Goal: Navigation & Orientation: Find specific page/section

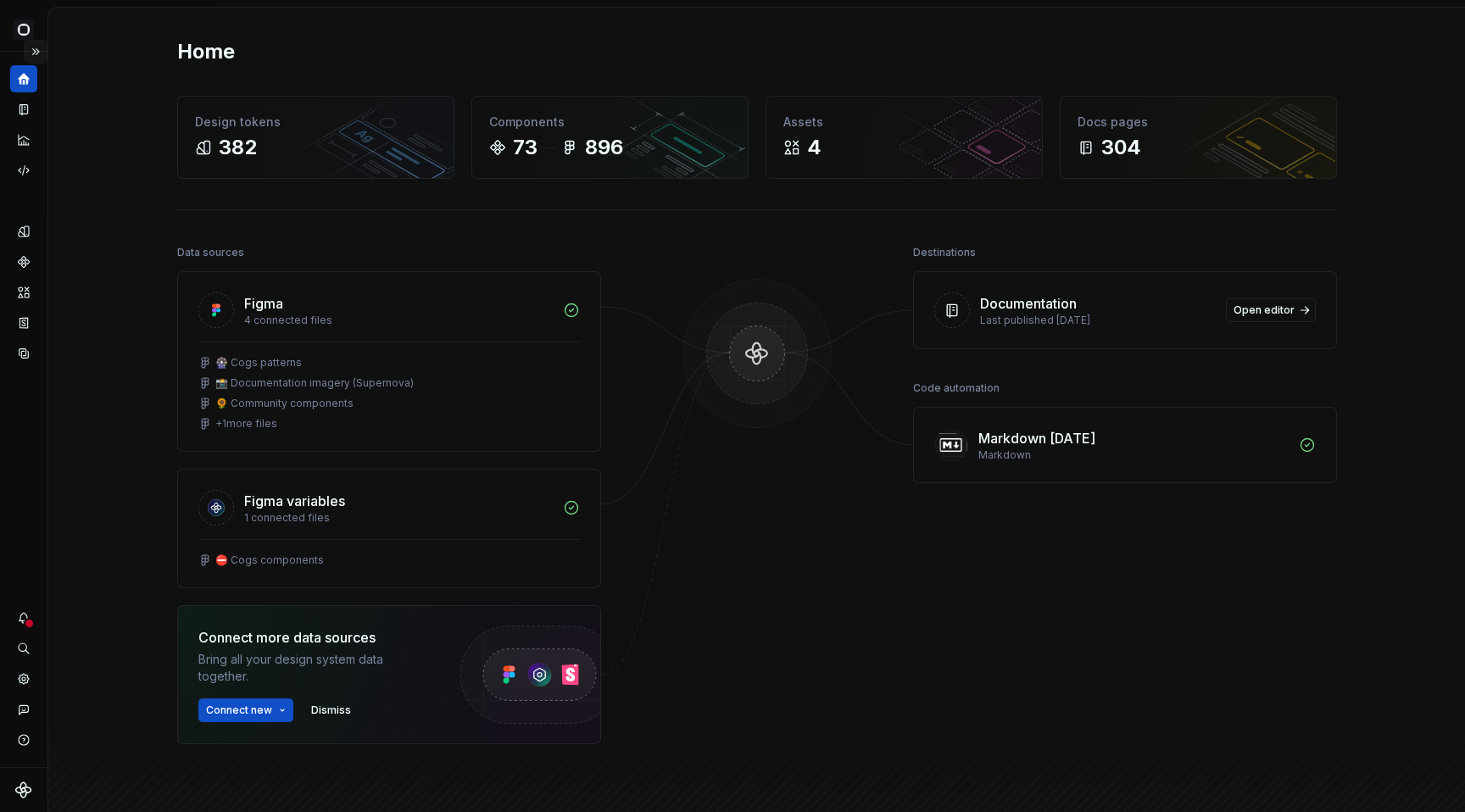
click at [36, 52] on button "Expand sidebar" at bounding box center [36, 52] width 24 height 24
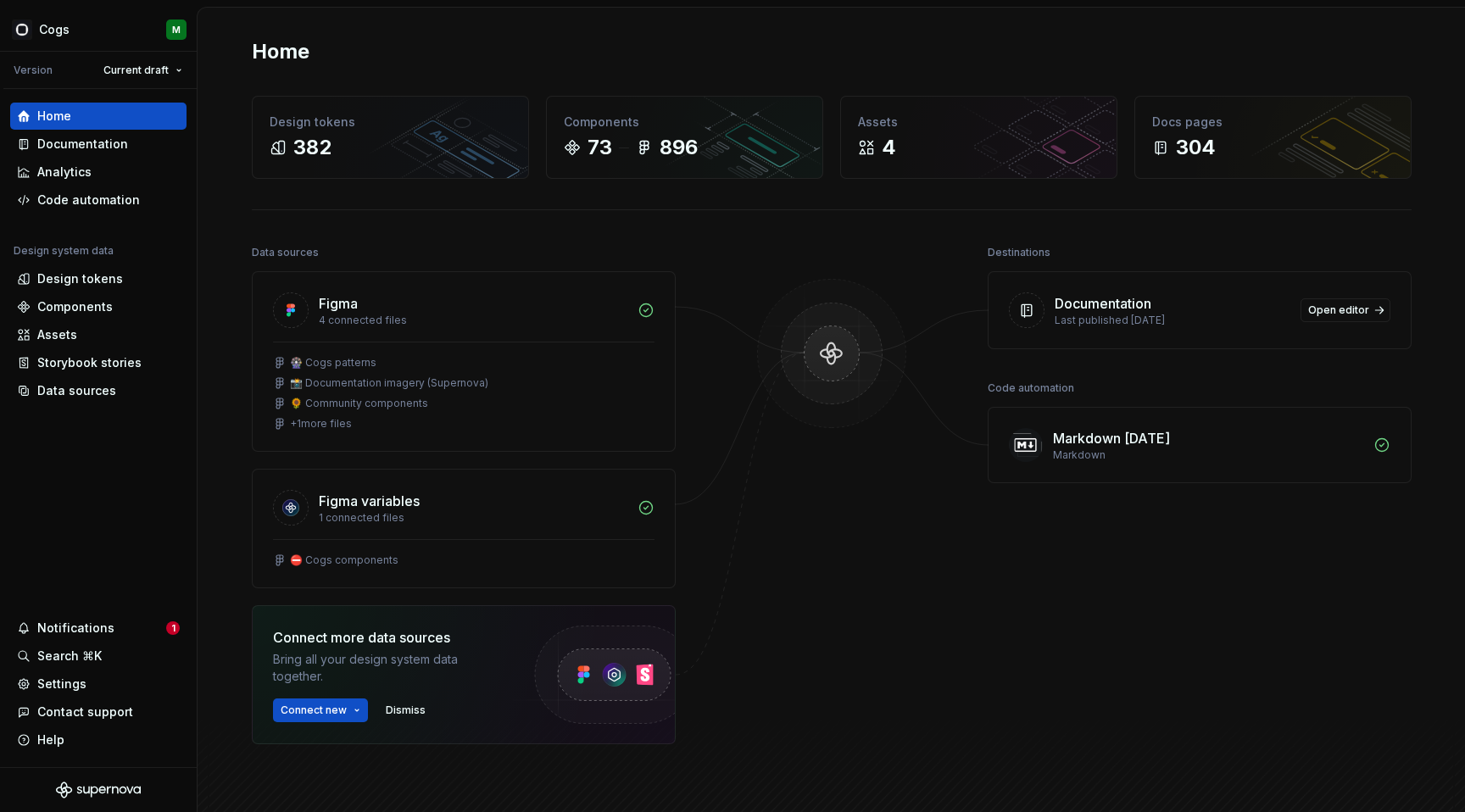
click at [231, 172] on div "Home Design tokens 382 Components 73 896 Assets 4 Docs pages 304 Data sources F…" at bounding box center [831, 467] width 1221 height 920
click at [113, 284] on div "Design tokens" at bounding box center [80, 279] width 85 height 17
click at [278, 22] on div "Home Design tokens 382 Components 73 896 Assets 4 Docs pages 304 Data sources F…" at bounding box center [831, 467] width 1221 height 920
click at [81, 284] on div "Design tokens" at bounding box center [80, 279] width 85 height 17
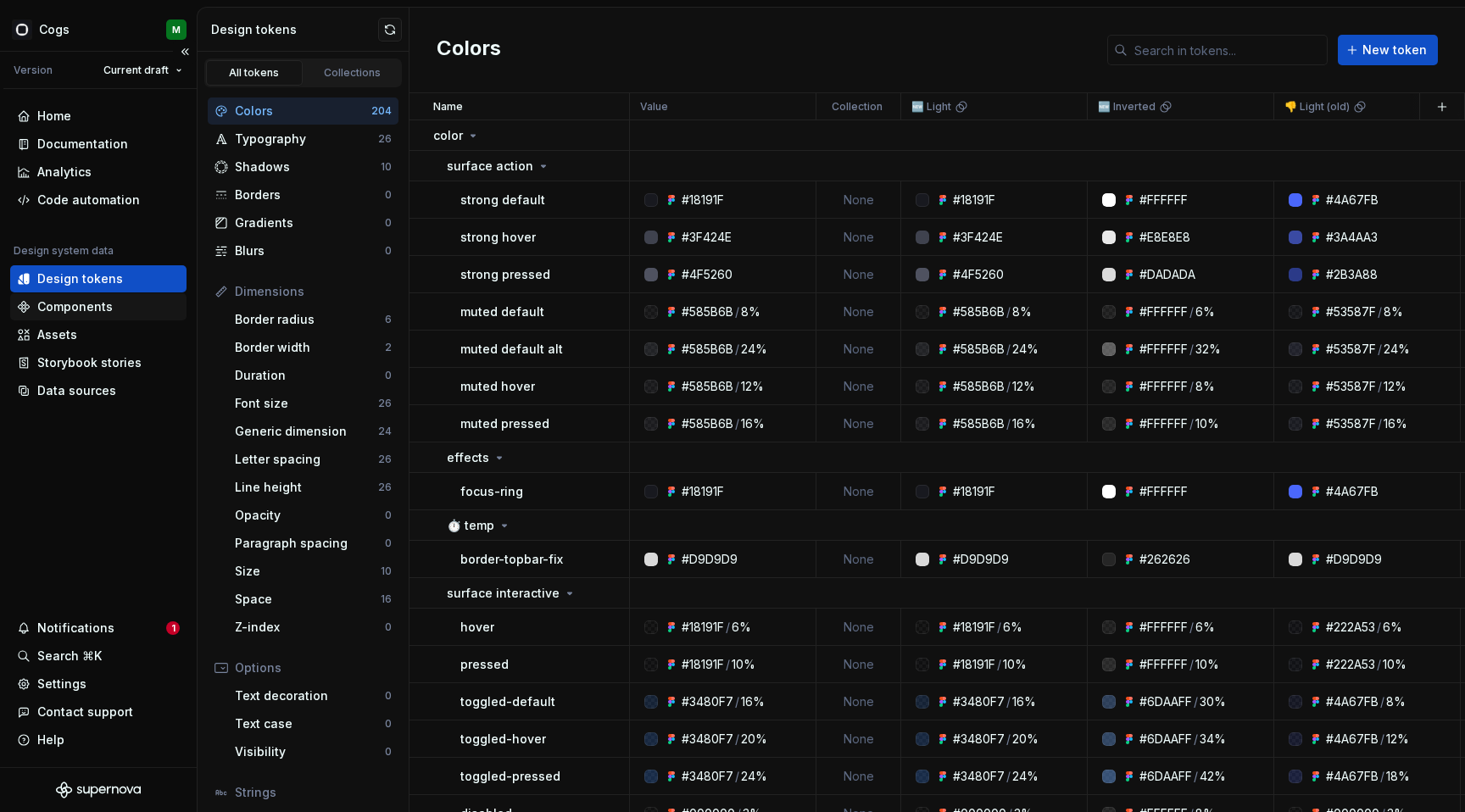
click at [85, 306] on div "Components" at bounding box center [75, 307] width 75 height 17
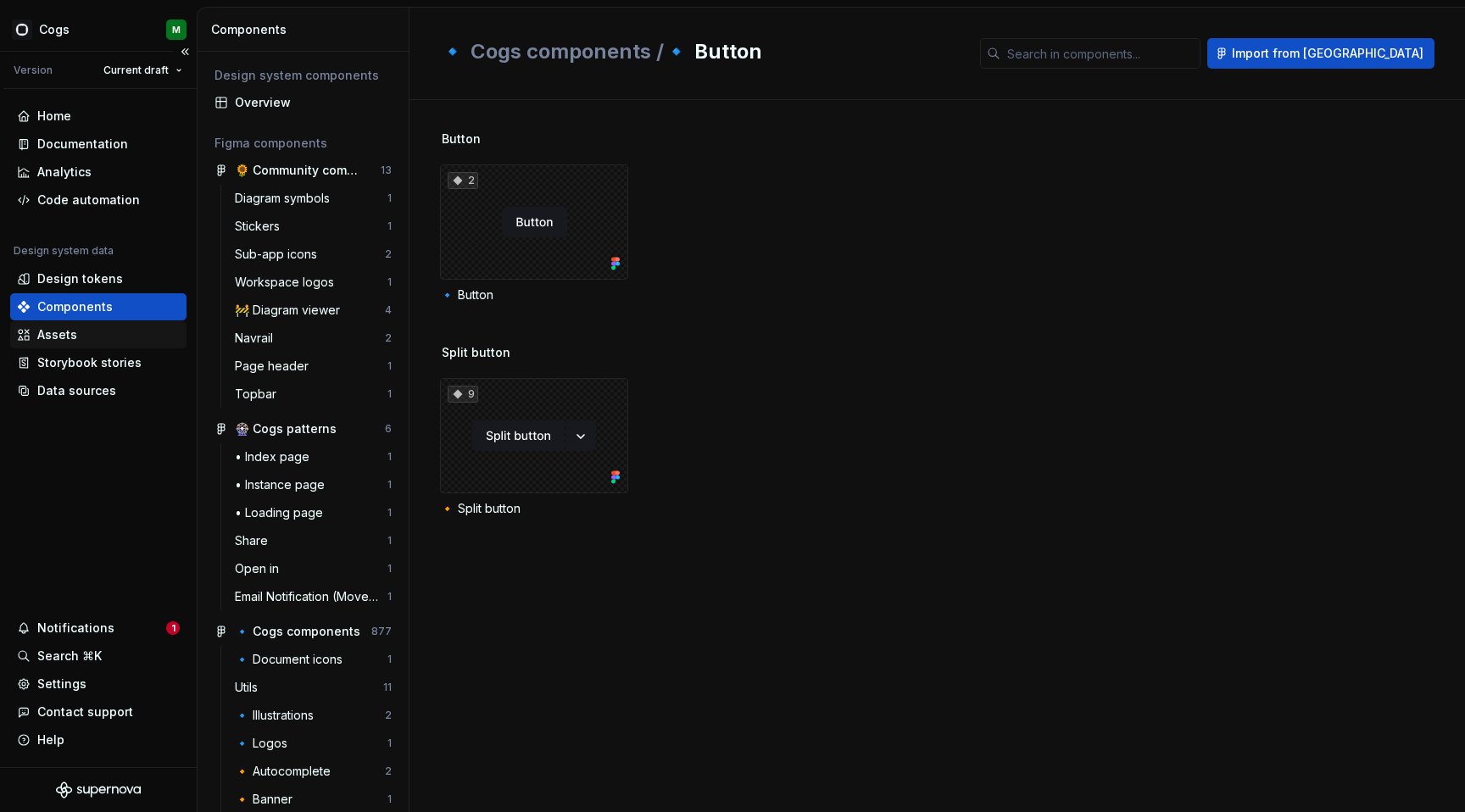
click at [51, 337] on div "Assets" at bounding box center [57, 335] width 40 height 17
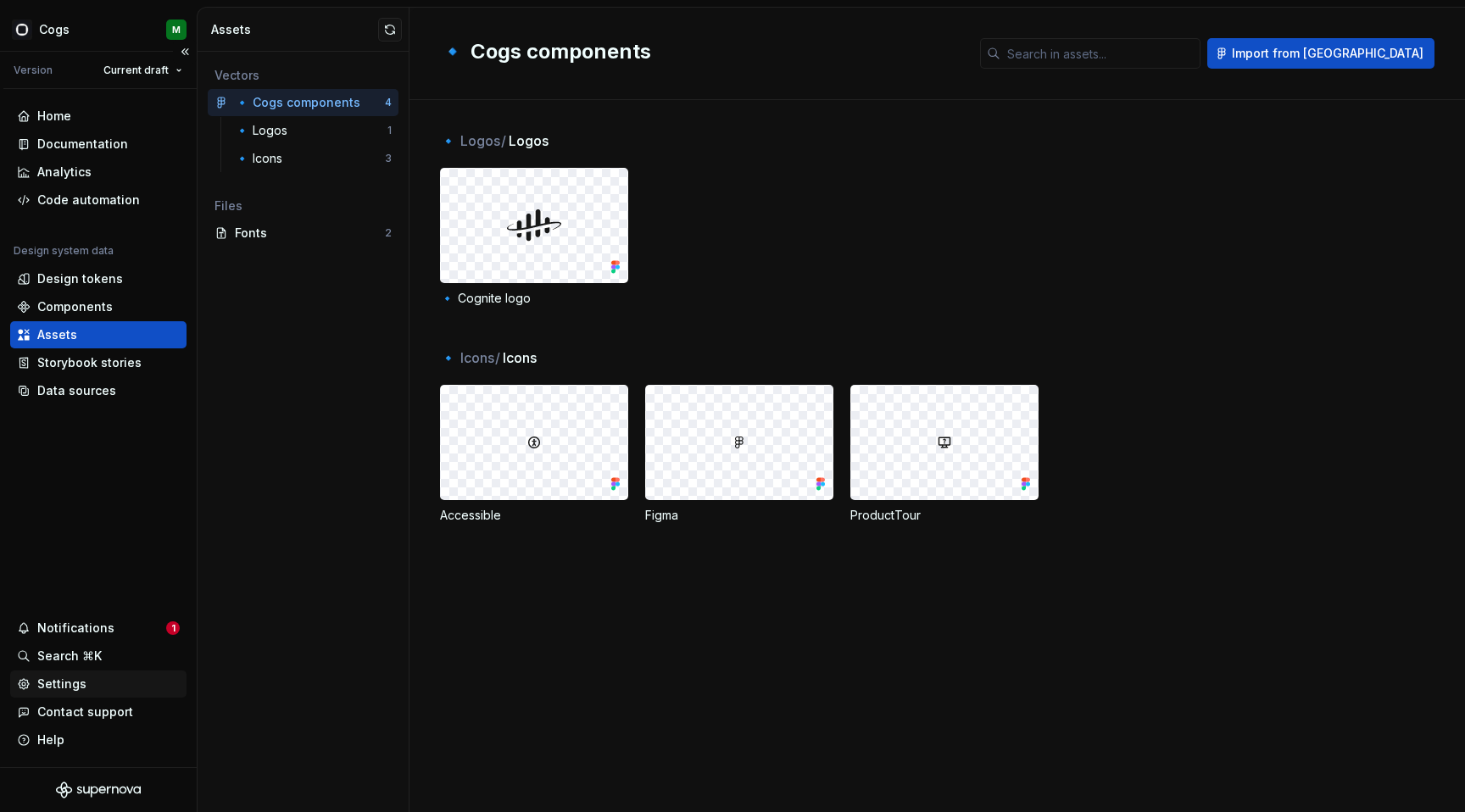
click at [65, 677] on div "Settings" at bounding box center [62, 684] width 50 height 17
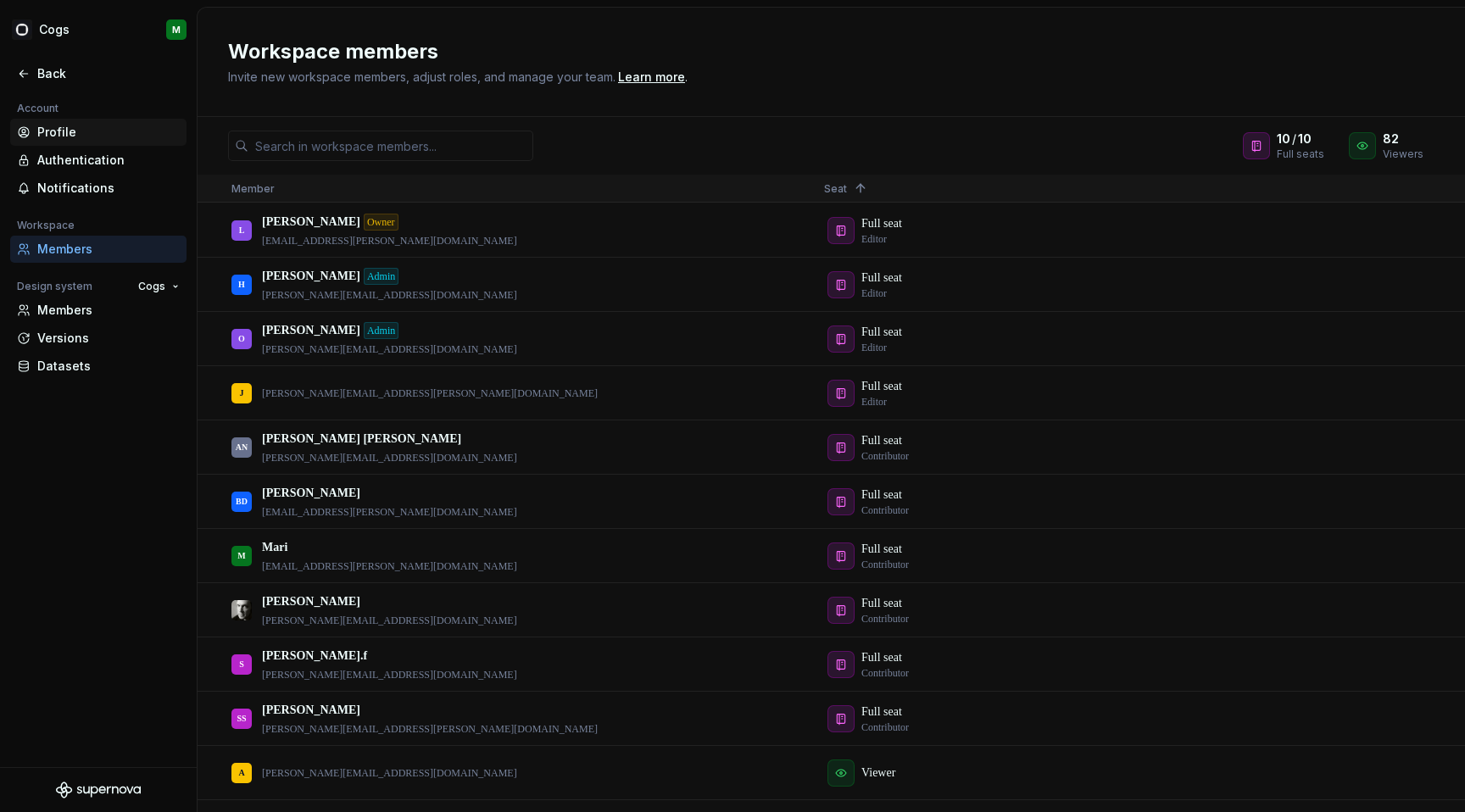
click at [67, 137] on div "Profile" at bounding box center [108, 132] width 143 height 17
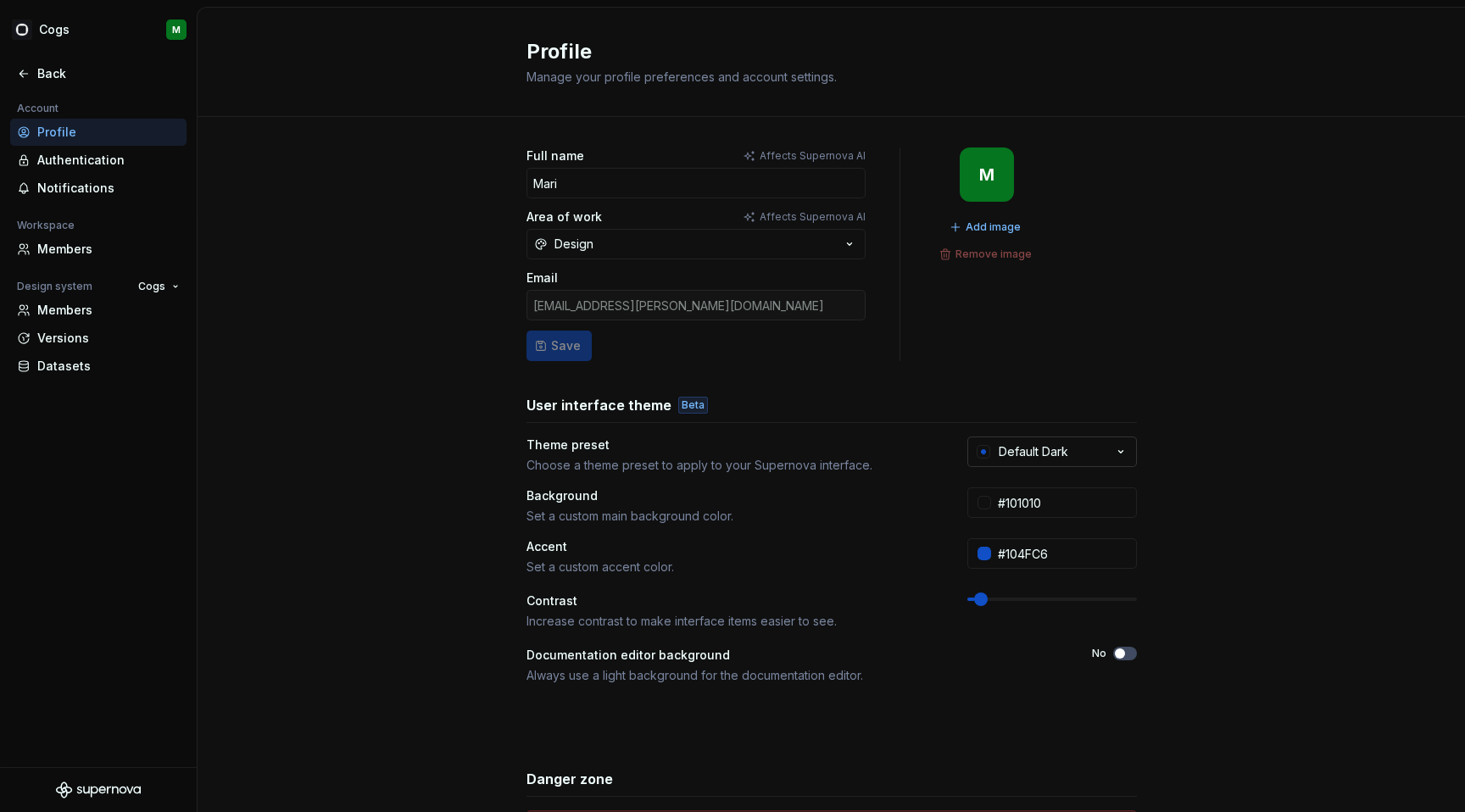
click at [1035, 459] on div "Default Dark" at bounding box center [1033, 452] width 69 height 17
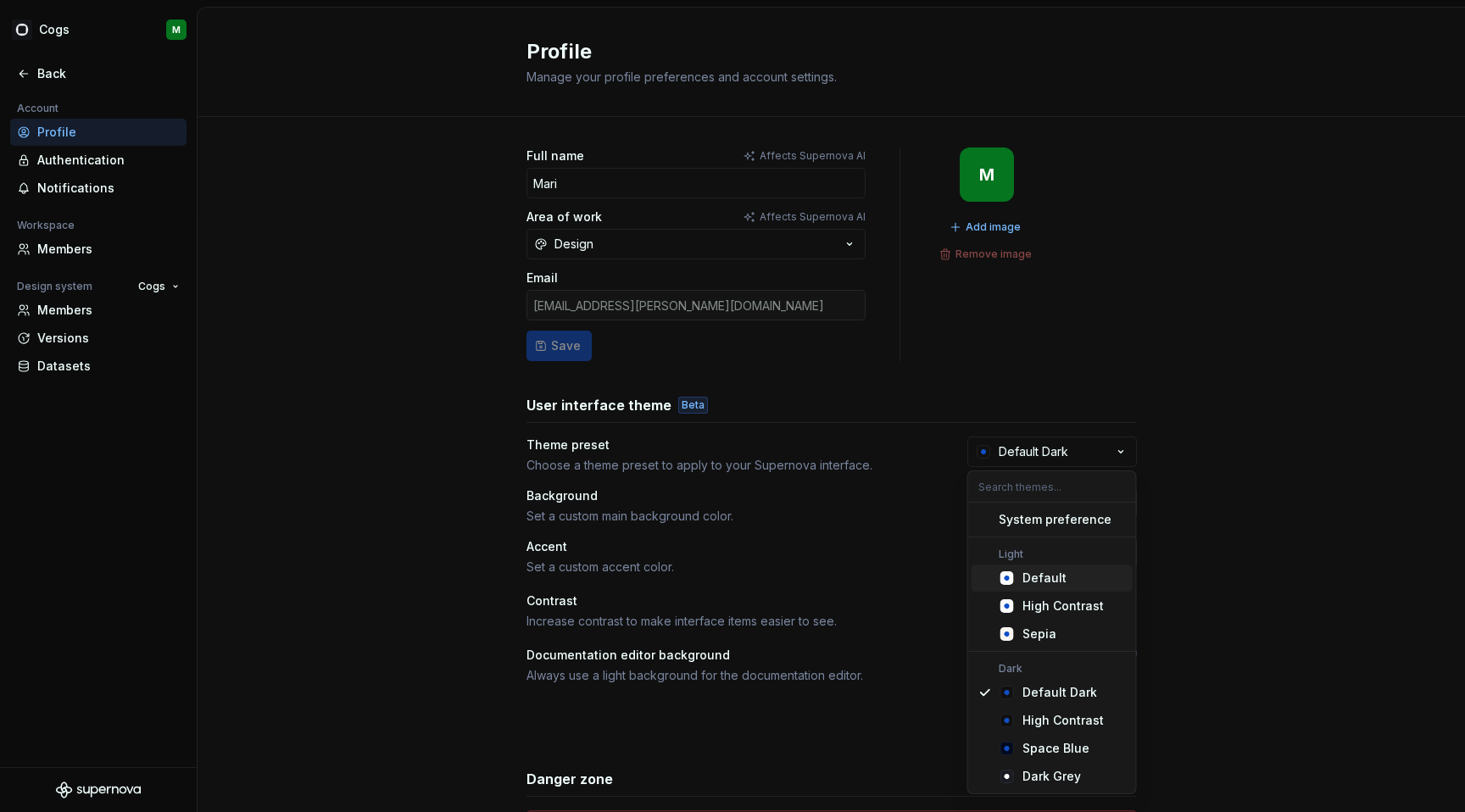
click at [1046, 579] on div "Default" at bounding box center [1045, 578] width 44 height 17
type input "#FBFCFE"
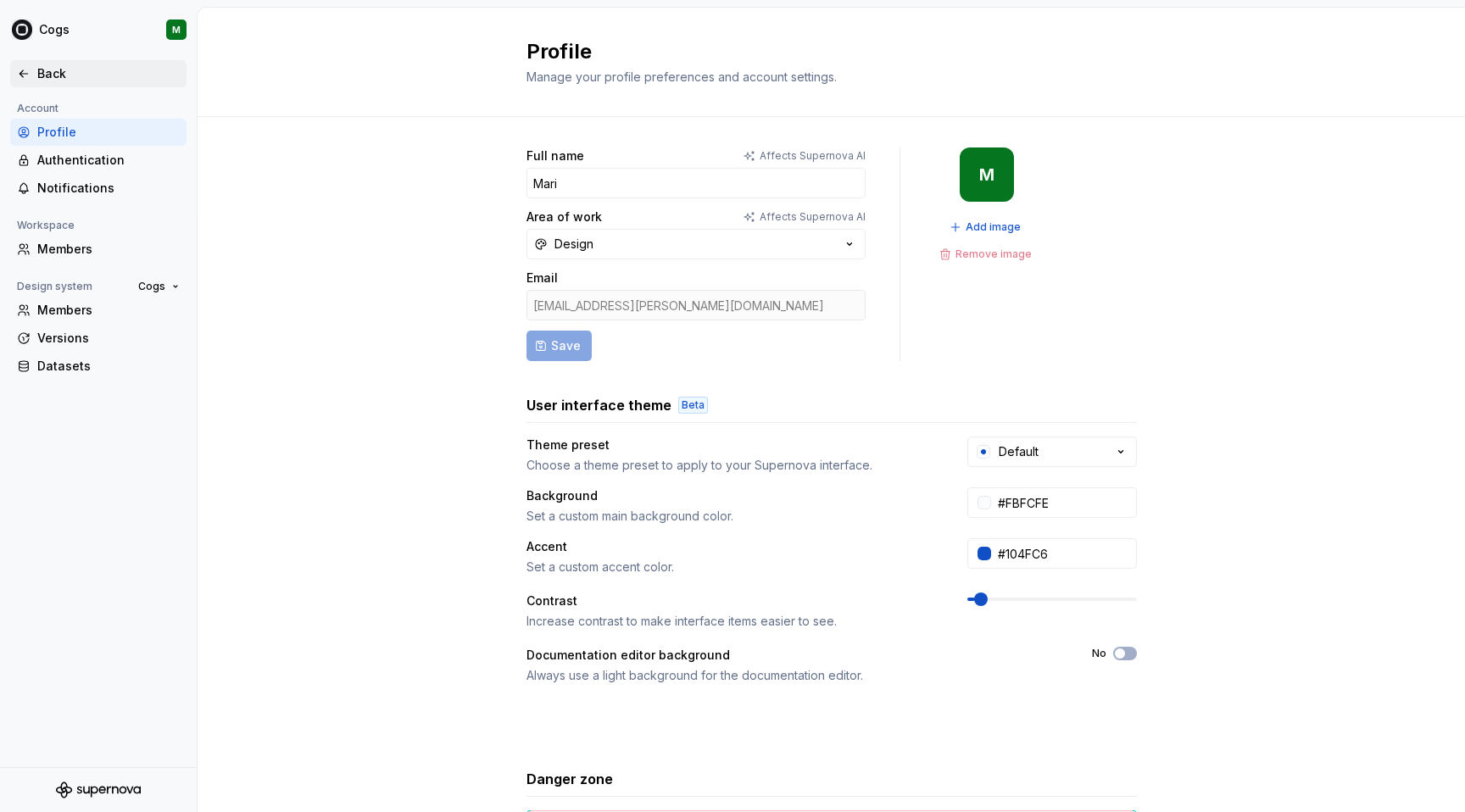
click at [54, 65] on div "Back" at bounding box center [108, 73] width 143 height 17
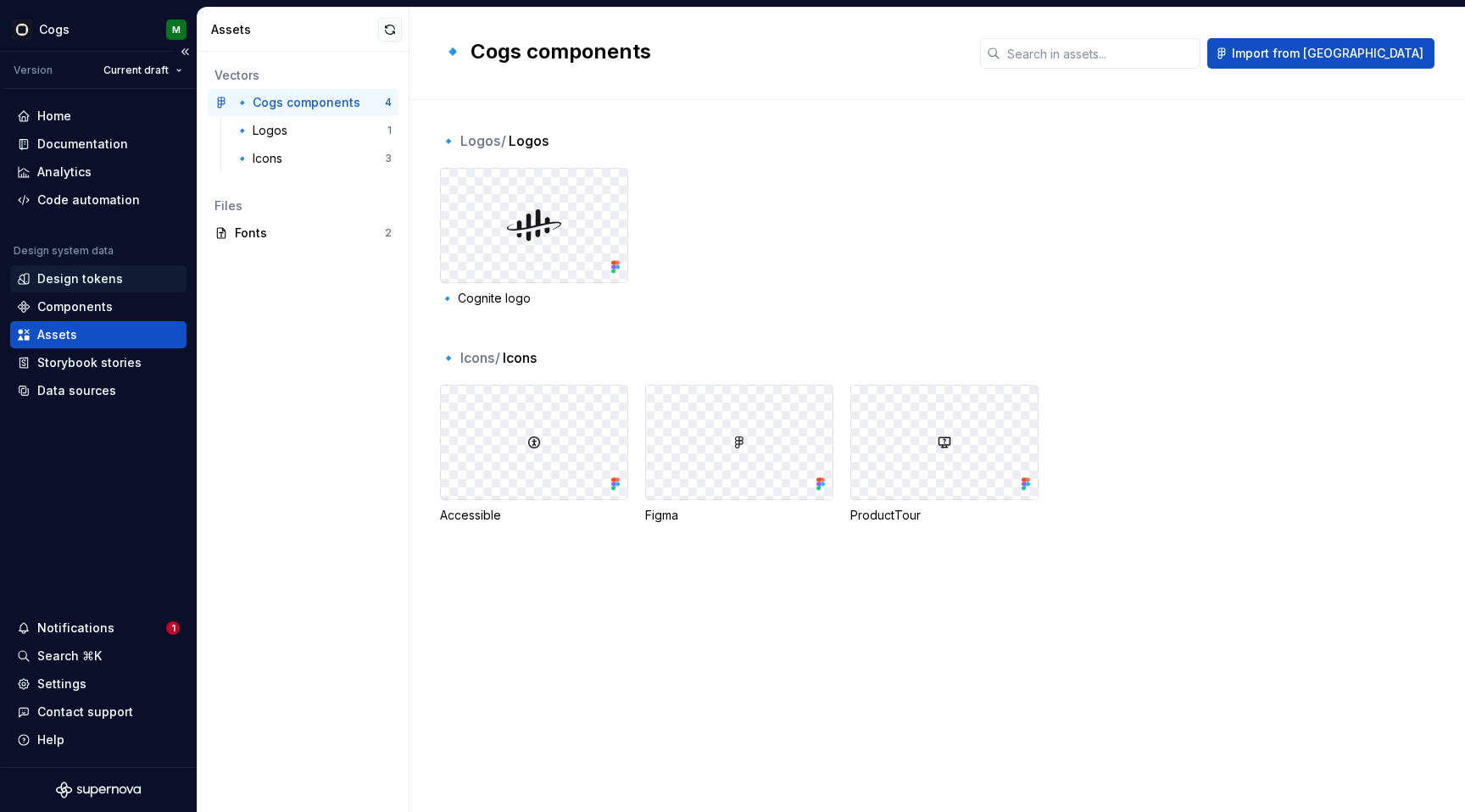
click at [97, 279] on div "Design tokens" at bounding box center [80, 279] width 85 height 17
